Goal: Use online tool/utility: Utilize a website feature to perform a specific function

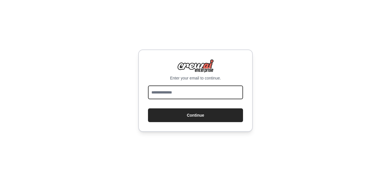
click at [168, 95] on input "email" at bounding box center [195, 93] width 95 height 14
type input "**********"
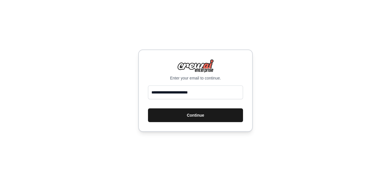
click at [183, 115] on button "Continue" at bounding box center [195, 115] width 95 height 14
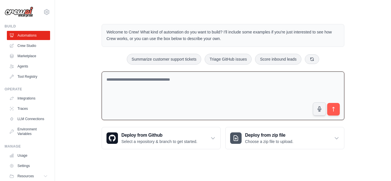
click at [140, 90] on textarea at bounding box center [223, 96] width 243 height 49
paste textarea "**********"
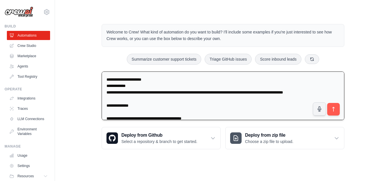
scroll to position [392, 0]
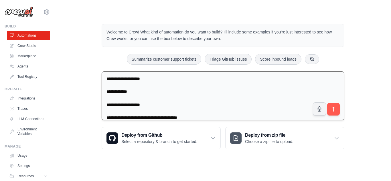
type textarea "**********"
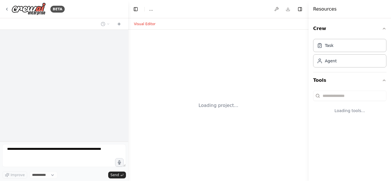
select select "****"
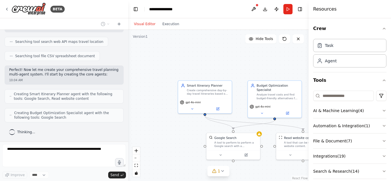
scroll to position [316, 0]
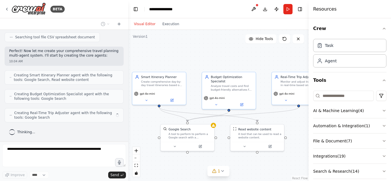
drag, startPoint x: 152, startPoint y: 116, endPoint x: 106, endPoint y: 108, distance: 46.6
click at [106, 108] on div "BETA Smart Itinerary Agent What it does: Takes user’s time, preferences, and bu…" at bounding box center [195, 90] width 391 height 181
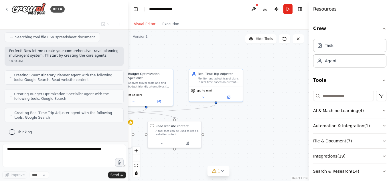
drag, startPoint x: 223, startPoint y: 61, endPoint x: 139, endPoint y: 58, distance: 83.4
click at [139, 58] on div ".deletable-edge-delete-btn { width: 20px; height: 20px; border: 0px solid #ffff…" at bounding box center [218, 105] width 180 height 151
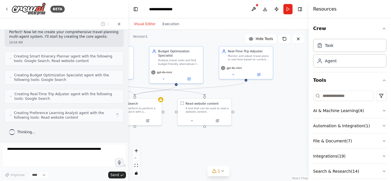
drag, startPoint x: 266, startPoint y: 116, endPoint x: 276, endPoint y: 98, distance: 19.5
click at [276, 98] on div ".deletable-edge-delete-btn { width: 20px; height: 20px; border: 0px solid #ffff…" at bounding box center [218, 105] width 180 height 151
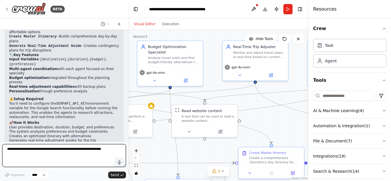
scroll to position [646, 0]
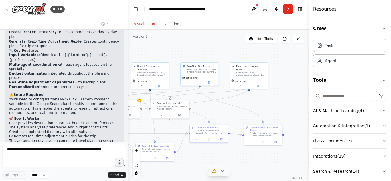
click at [221, 171] on icon at bounding box center [222, 171] width 5 height 5
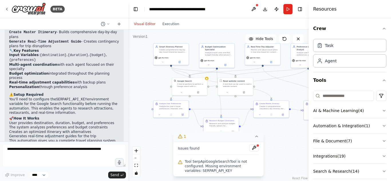
drag, startPoint x: 225, startPoint y: 54, endPoint x: 278, endPoint y: 36, distance: 55.7
click at [278, 36] on div "Version 1 Hide Tools .deletable-edge-delete-btn { width: 20px; height: 20px; bo…" at bounding box center [218, 105] width 180 height 151
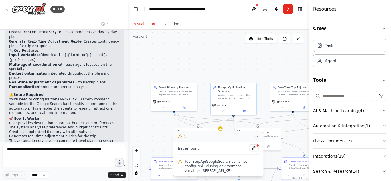
drag, startPoint x: 152, startPoint y: 81, endPoint x: 150, endPoint y: 133, distance: 51.5
click at [149, 133] on div ".deletable-edge-delete-btn { width: 20px; height: 20px; border: 0px solid #ffff…" at bounding box center [218, 105] width 180 height 151
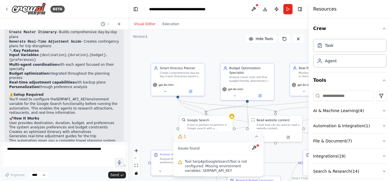
drag, startPoint x: 173, startPoint y: 71, endPoint x: 177, endPoint y: 44, distance: 28.0
click at [177, 44] on div ".deletable-edge-delete-btn { width: 20px; height: 20px; border: 0px solid #ffff…" at bounding box center [218, 105] width 180 height 151
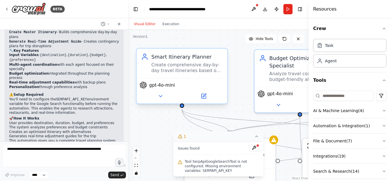
click at [203, 74] on div "Smart Itinerary Planner Create comprehensive day-by-day travel itineraries base…" at bounding box center [182, 63] width 91 height 29
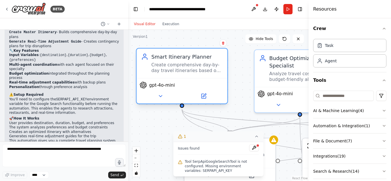
click at [210, 65] on div "Create comprehensive day-by-day travel itineraries based on user preferences, t…" at bounding box center [187, 68] width 72 height 12
click at [161, 96] on icon at bounding box center [160, 95] width 3 height 1
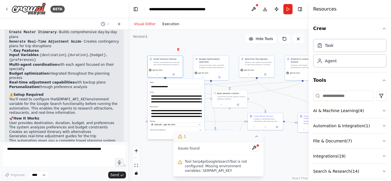
drag, startPoint x: 177, startPoint y: 61, endPoint x: 160, endPoint y: 22, distance: 42.3
click at [160, 22] on div "Visual Editor Execution Version 1 Hide Tools .deletable-edge-delete-btn { width…" at bounding box center [218, 99] width 180 height 163
